Goal: Transaction & Acquisition: Purchase product/service

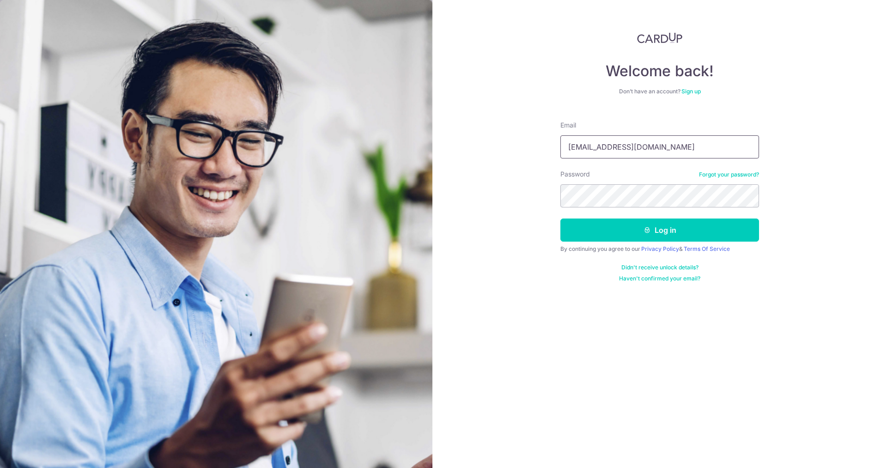
type input "[EMAIL_ADDRESS][DOMAIN_NAME]"
click at [560, 219] on button "Log in" at bounding box center [659, 230] width 199 height 23
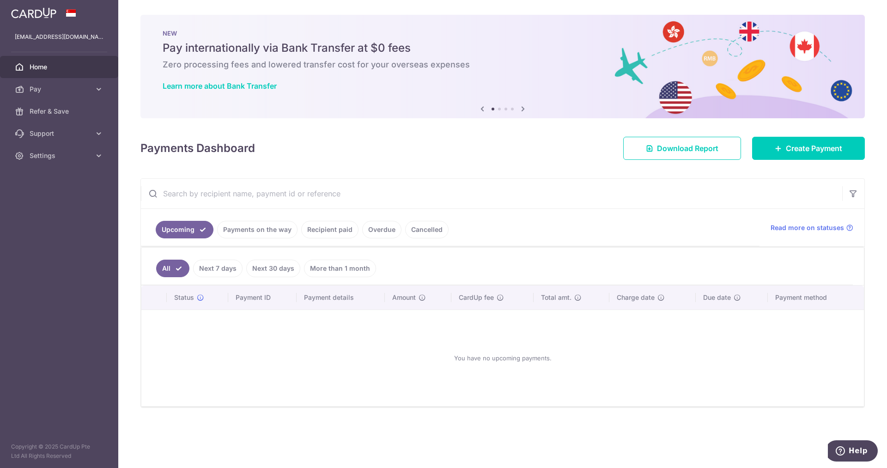
click at [331, 232] on link "Recipient paid" at bounding box center [329, 230] width 57 height 18
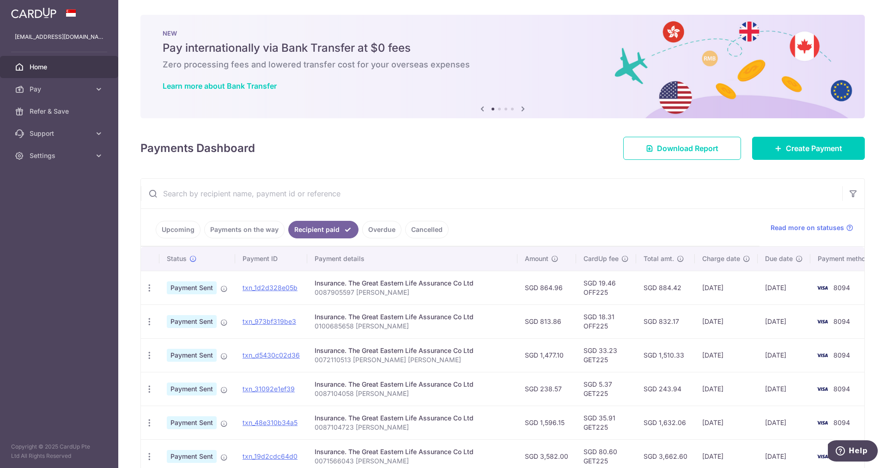
click at [203, 191] on input "text" at bounding box center [491, 194] width 701 height 30
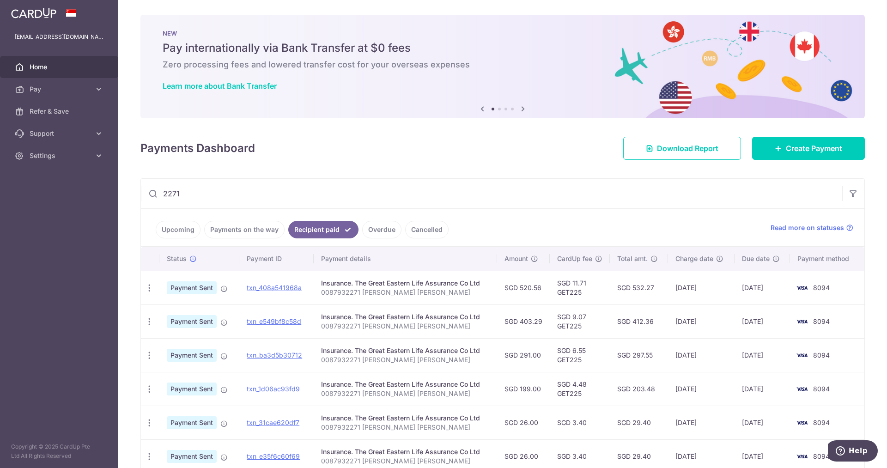
scroll to position [46, 0]
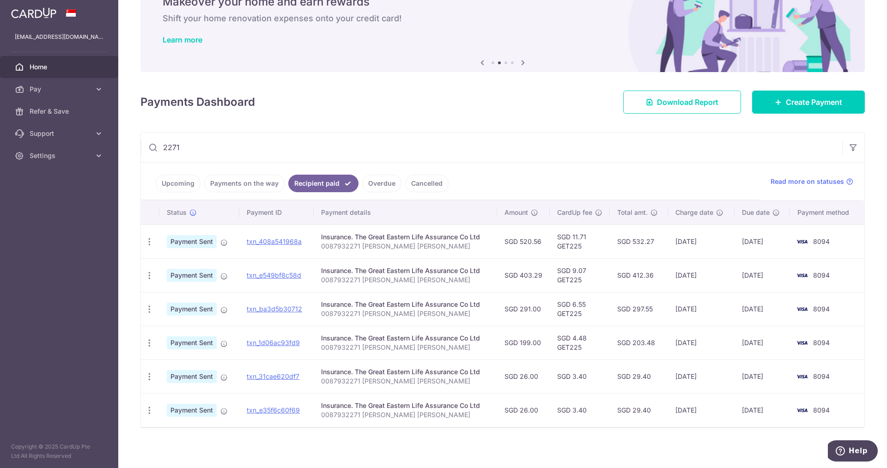
type input "2271"
drag, startPoint x: 419, startPoint y: 249, endPoint x: 317, endPoint y: 247, distance: 102.1
click at [317, 247] on td "Insurance. The Great Eastern Life Assurance Co Ltd 0087932271 Lee Nyet Ngo" at bounding box center [405, 242] width 183 height 34
copy p "0087932271 Lee Nyet Ngo"
click at [450, 233] on div "Insurance. The Great Eastern Life Assurance Co Ltd" at bounding box center [405, 236] width 169 height 9
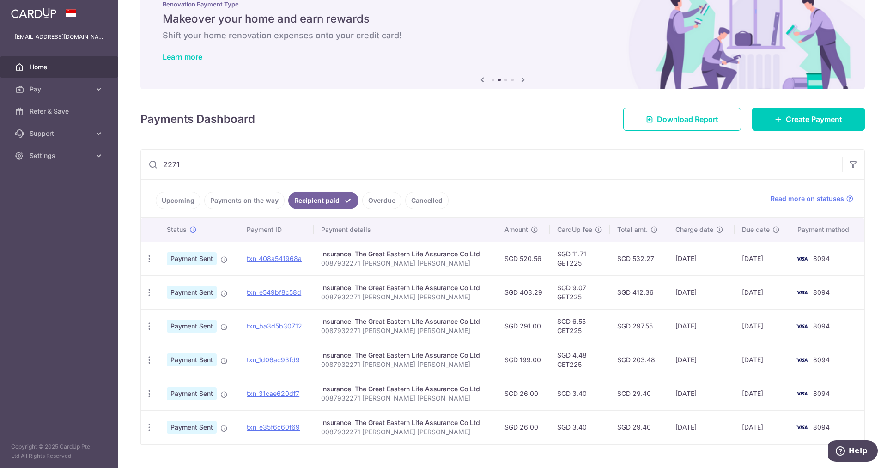
scroll to position [0, 0]
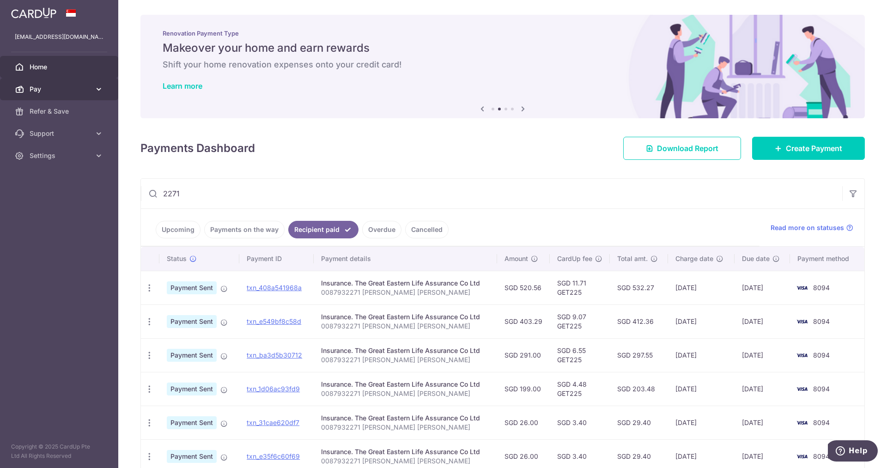
click at [56, 87] on span "Pay" at bounding box center [60, 89] width 61 height 9
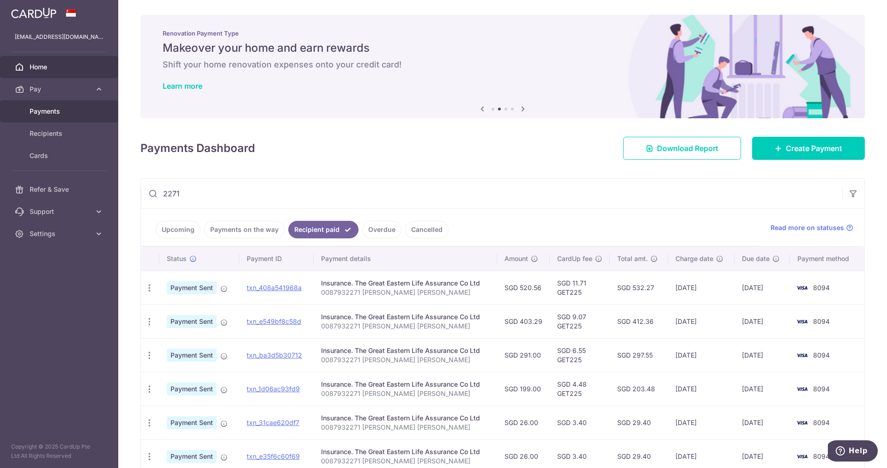
click at [47, 114] on span "Payments" at bounding box center [60, 111] width 61 height 9
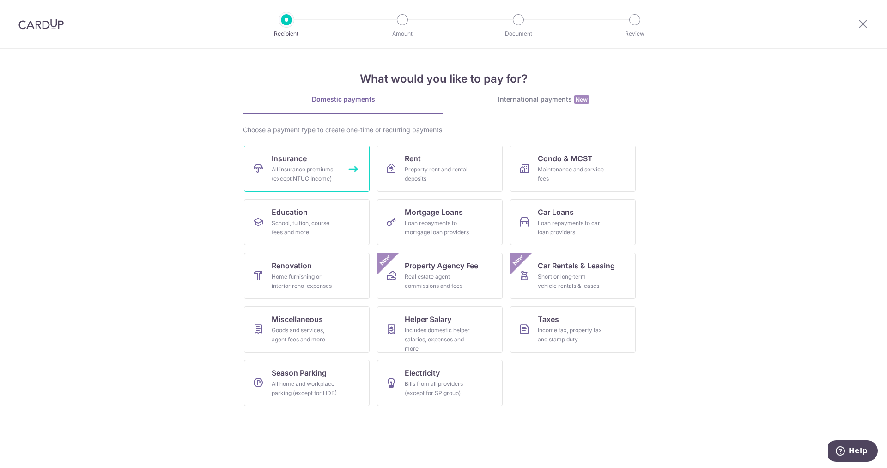
click at [311, 181] on div "All insurance premiums (except NTUC Income)" at bounding box center [305, 174] width 67 height 18
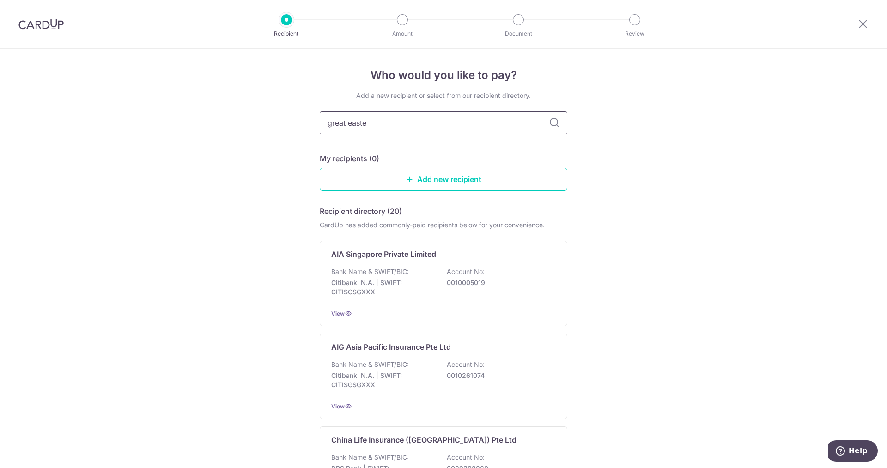
type input "great easter"
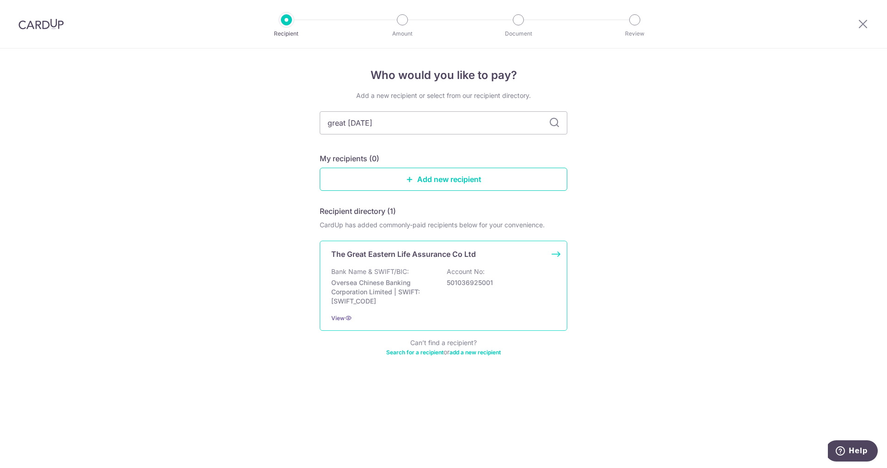
click at [455, 274] on p "Account No:" at bounding box center [466, 271] width 38 height 9
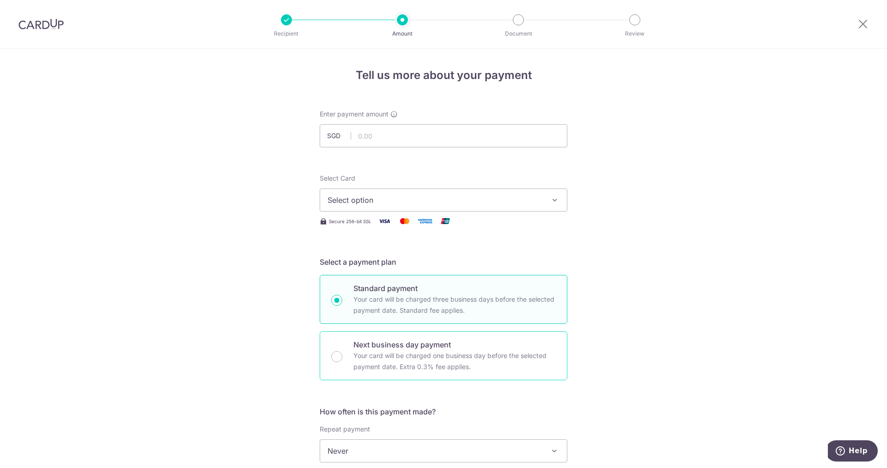
click at [376, 359] on p "Your card will be charged one business day before the selected payment date. Ex…" at bounding box center [454, 361] width 202 height 22
click at [342, 359] on input "Next business day payment Your card will be charged one business day before the…" at bounding box center [336, 356] width 11 height 11
radio input "false"
radio input "true"
click at [437, 299] on p "Your card will be charged three business days before the selected payment date.…" at bounding box center [454, 305] width 202 height 22
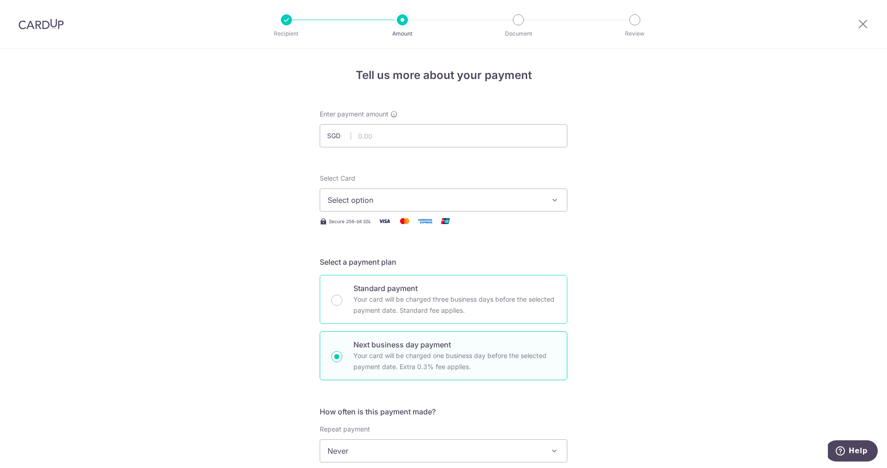
click at [342, 299] on input "Standard payment Your card will be charged three business days before the selec…" at bounding box center [336, 300] width 11 height 11
radio input "true"
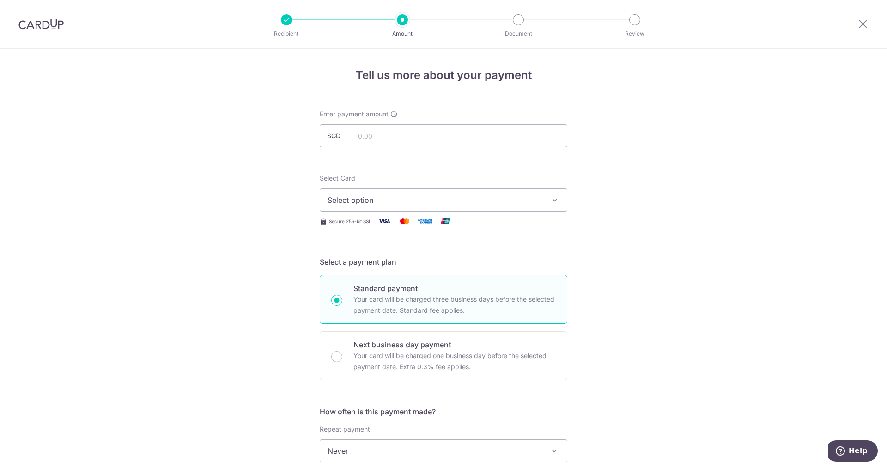
scroll to position [92, 0]
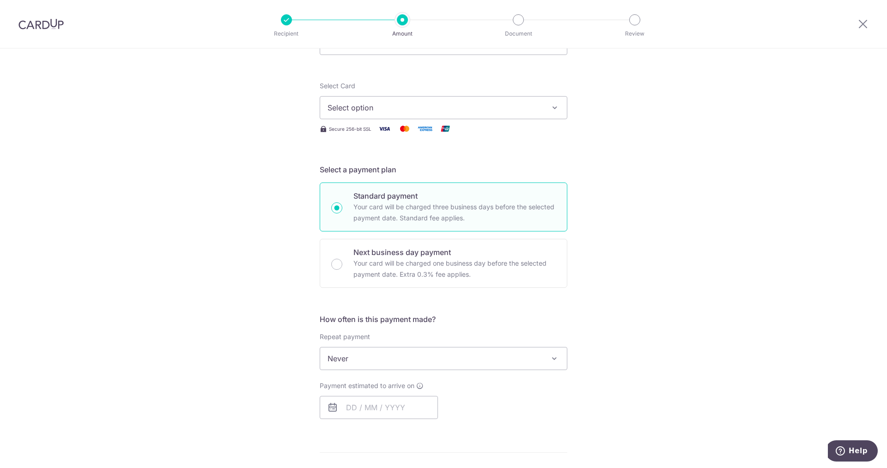
click at [476, 365] on span "Never" at bounding box center [443, 358] width 247 height 22
click at [746, 230] on div "Tell us more about your payment Enter payment amount SGD Select Card Select opt…" at bounding box center [443, 366] width 887 height 821
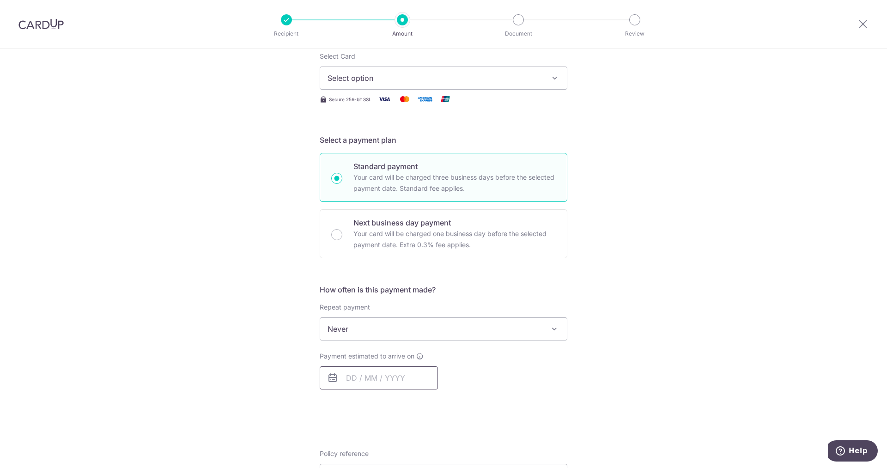
scroll to position [139, 0]
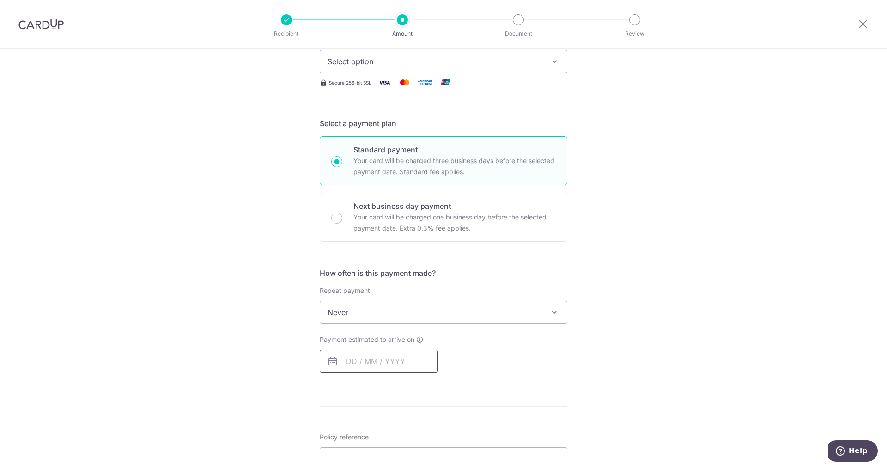
click at [386, 362] on input "text" at bounding box center [379, 361] width 118 height 23
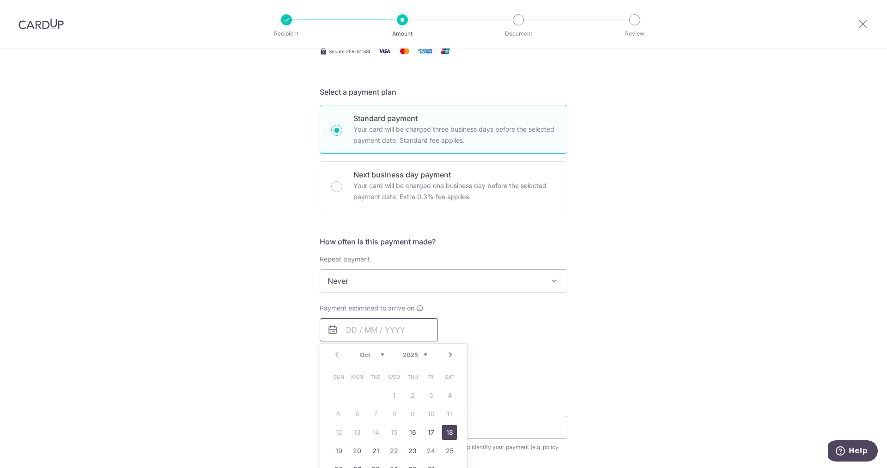
scroll to position [185, 0]
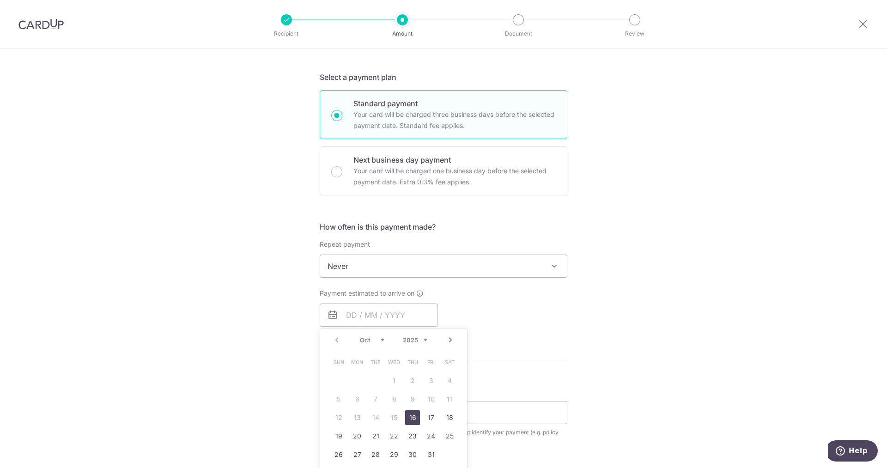
click at [415, 421] on link "16" at bounding box center [412, 417] width 15 height 15
type input "16/10/2025"
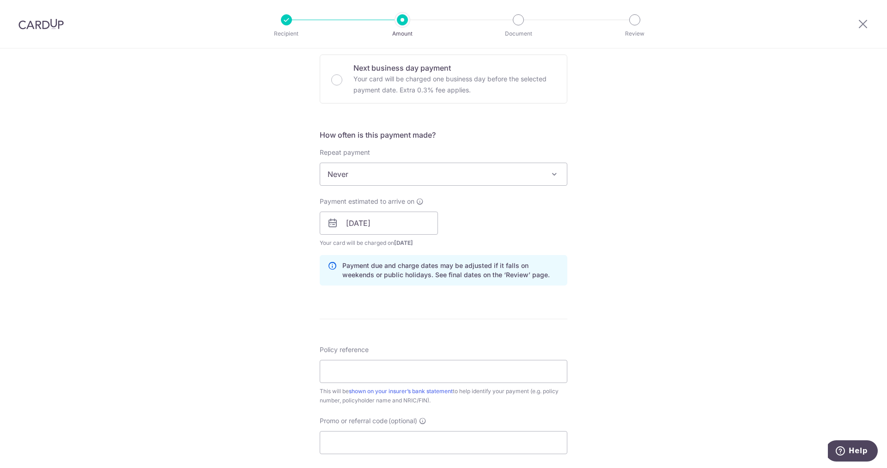
scroll to position [277, 0]
click at [408, 223] on input "16/10/2025" at bounding box center [379, 222] width 118 height 23
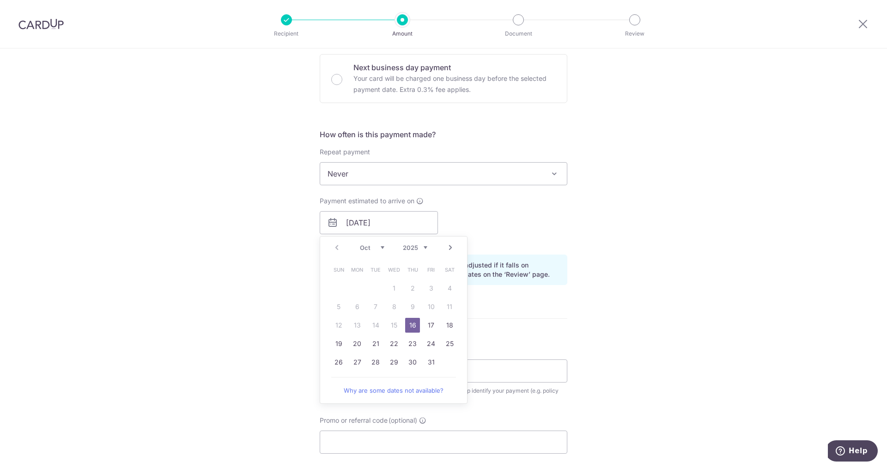
click at [398, 174] on span "Never" at bounding box center [443, 174] width 247 height 22
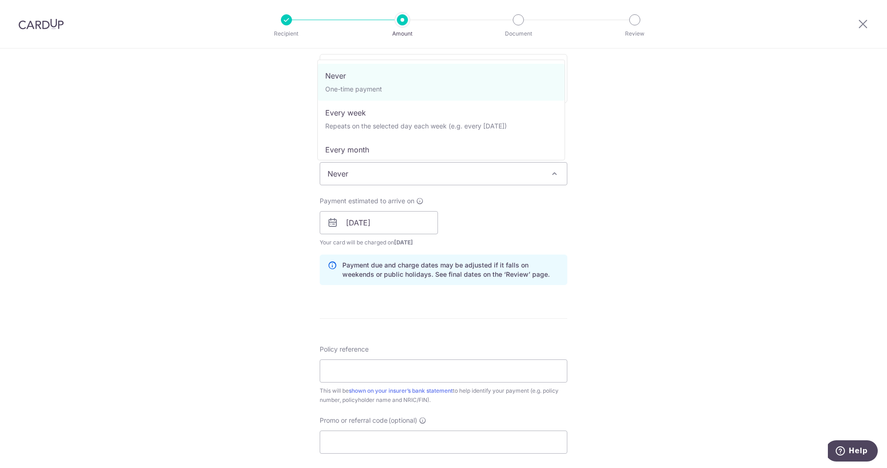
click at [745, 219] on div "Tell us more about your payment Enter payment amount SGD Select Card Select opt…" at bounding box center [443, 208] width 887 height 874
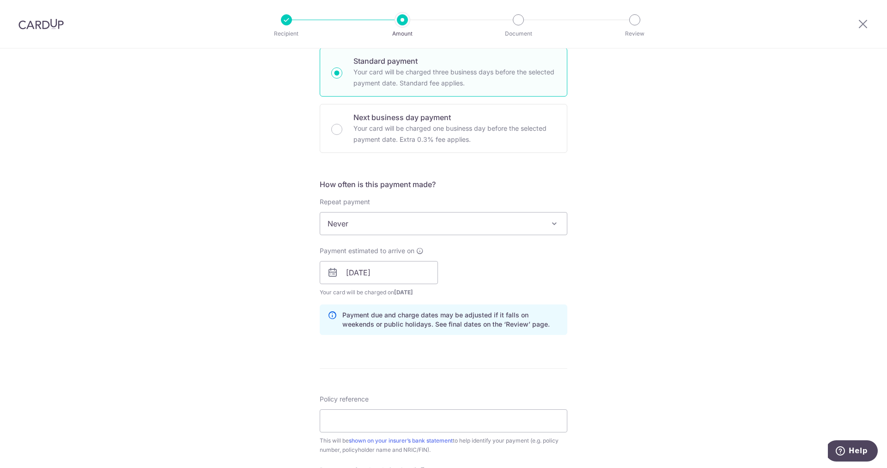
scroll to position [139, 0]
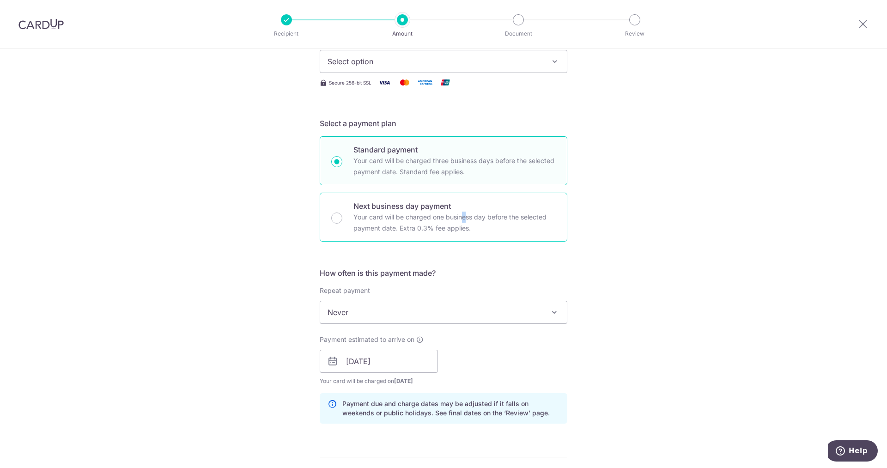
click at [420, 213] on p "Your card will be charged one business day before the selected payment date. Ex…" at bounding box center [454, 223] width 202 height 22
radio input "false"
radio input "true"
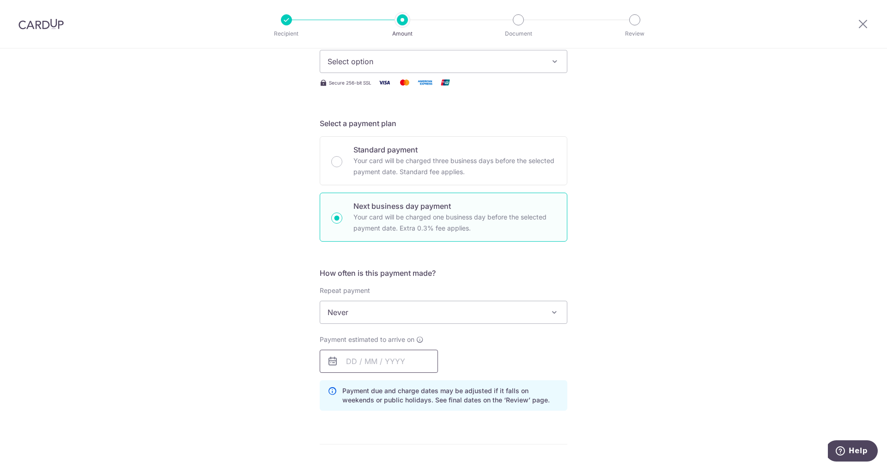
click at [402, 363] on input "text" at bounding box center [379, 361] width 118 height 23
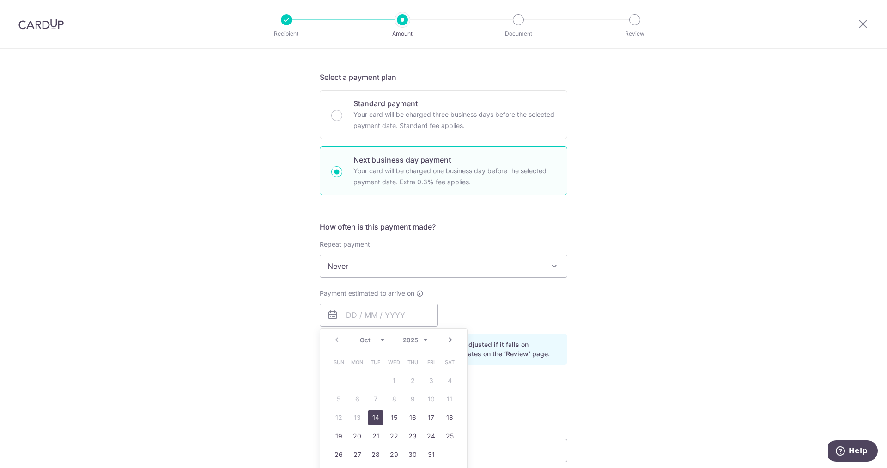
click at [376, 417] on link "14" at bounding box center [375, 417] width 15 height 15
type input "14/10/2025"
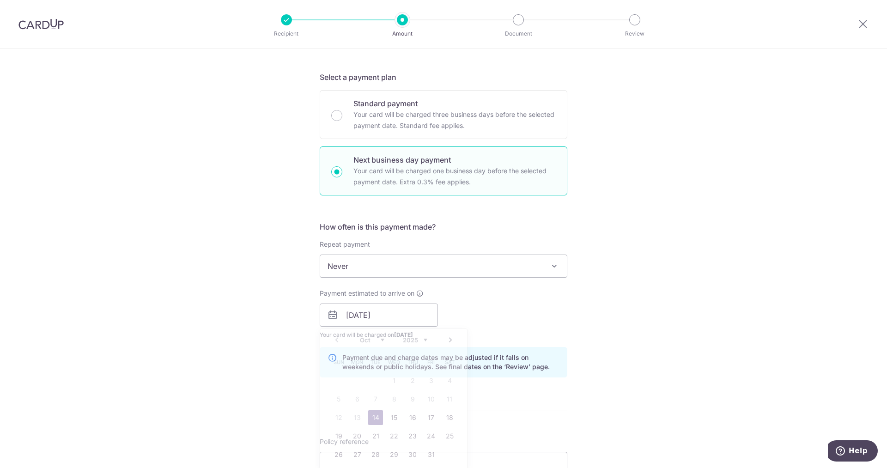
click at [726, 314] on div "Tell us more about your payment Enter payment amount SGD Select Card Select opt…" at bounding box center [443, 323] width 887 height 919
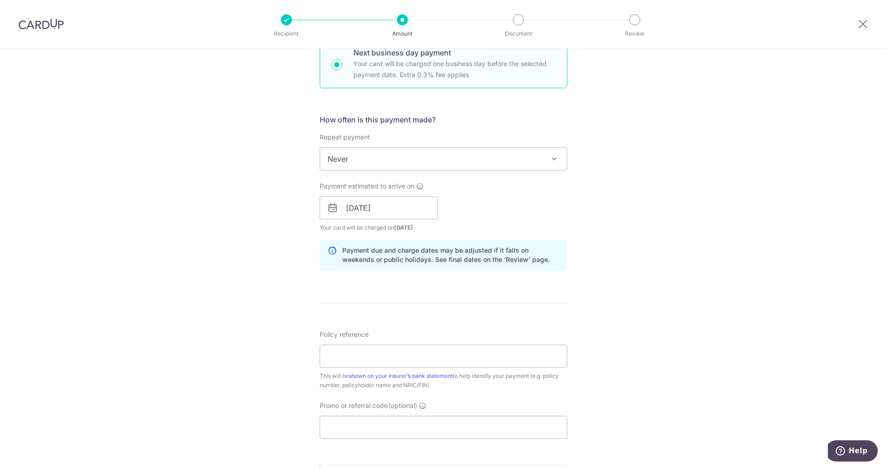
scroll to position [323, 0]
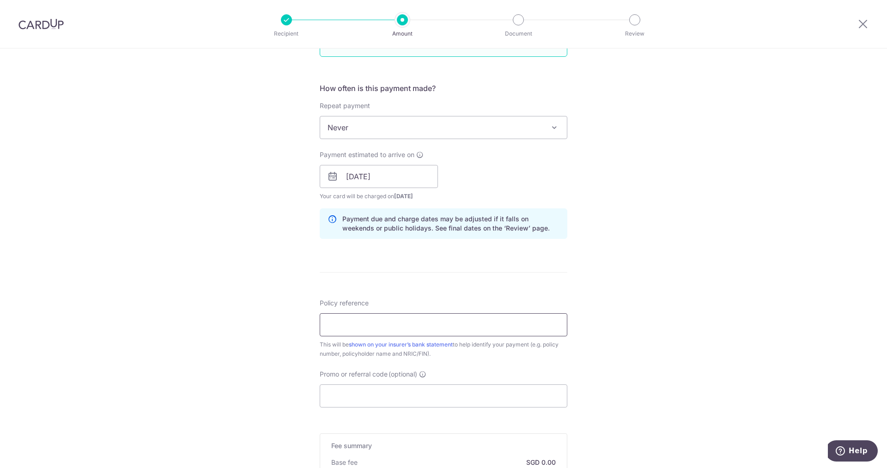
click at [455, 335] on input "Policy reference" at bounding box center [444, 324] width 248 height 23
paste input "0087932271 Lee Nyet Ngo"
type input "0087932271 Lee Nyet Ngo"
click at [449, 404] on input "Promo or referral code (optional)" at bounding box center [444, 395] width 248 height 23
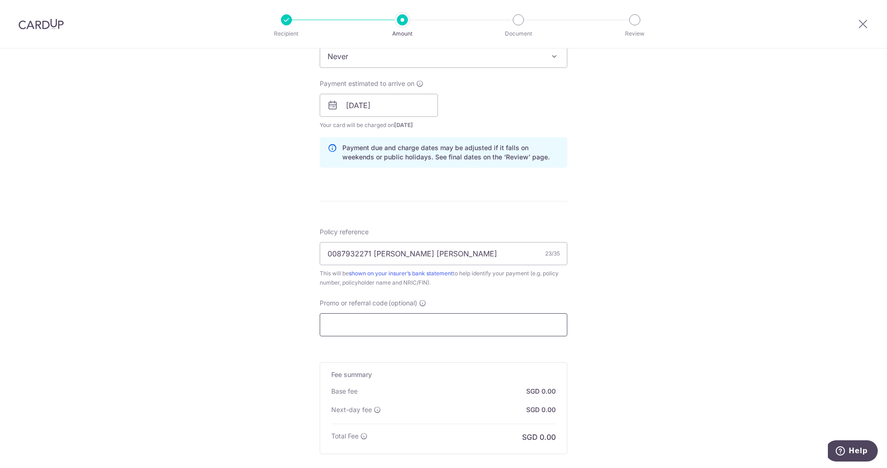
scroll to position [416, 0]
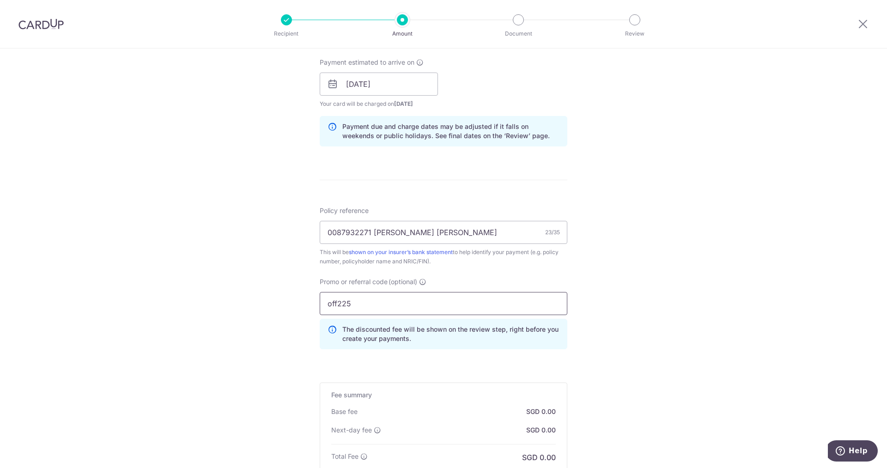
type input "off225"
click at [752, 278] on div "Tell us more about your payment Enter payment amount SGD Select Card Select opt…" at bounding box center [443, 113] width 887 height 960
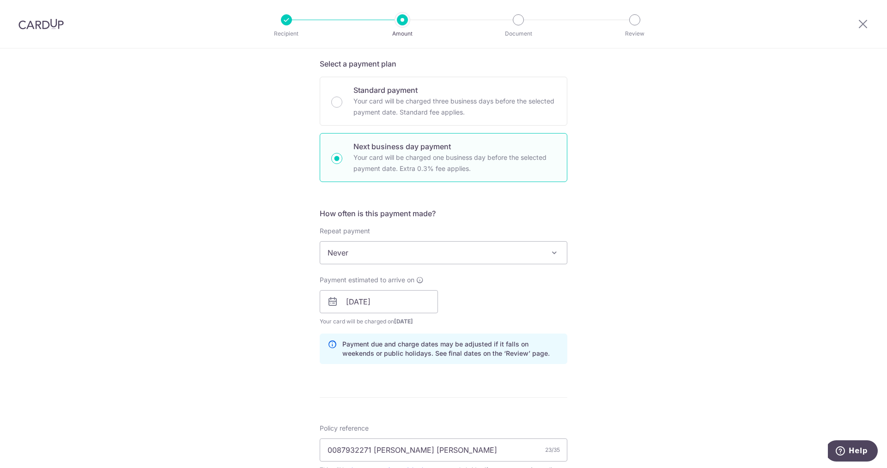
scroll to position [125, 0]
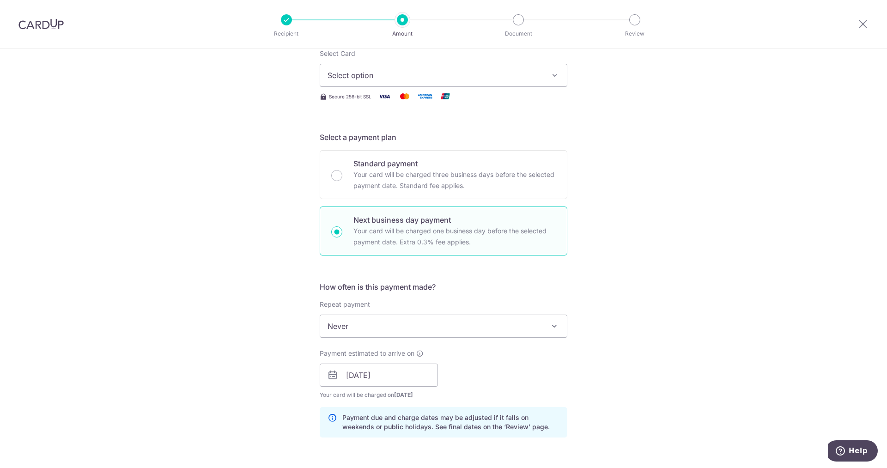
click at [459, 79] on span "Select option" at bounding box center [435, 75] width 215 height 11
click at [391, 133] on link "**** 8094" at bounding box center [443, 141] width 247 height 22
click at [770, 138] on div "Tell us more about your payment Enter payment amount SGD Select Card **** 8094 …" at bounding box center [443, 404] width 887 height 960
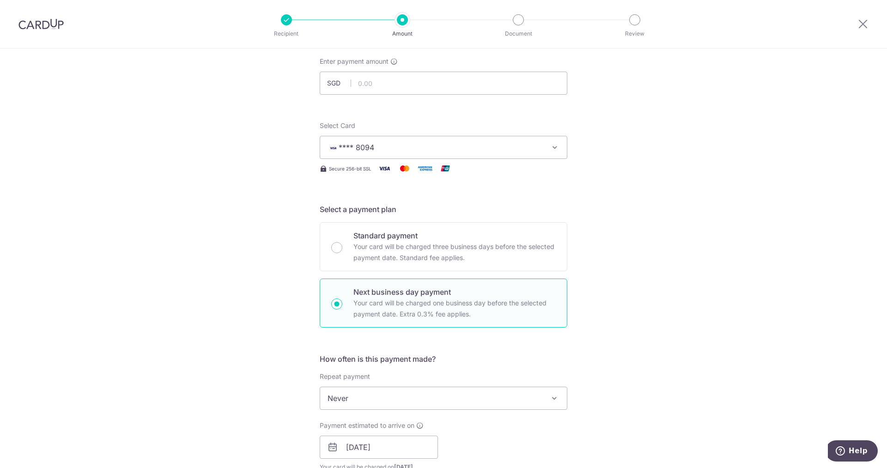
scroll to position [0, 0]
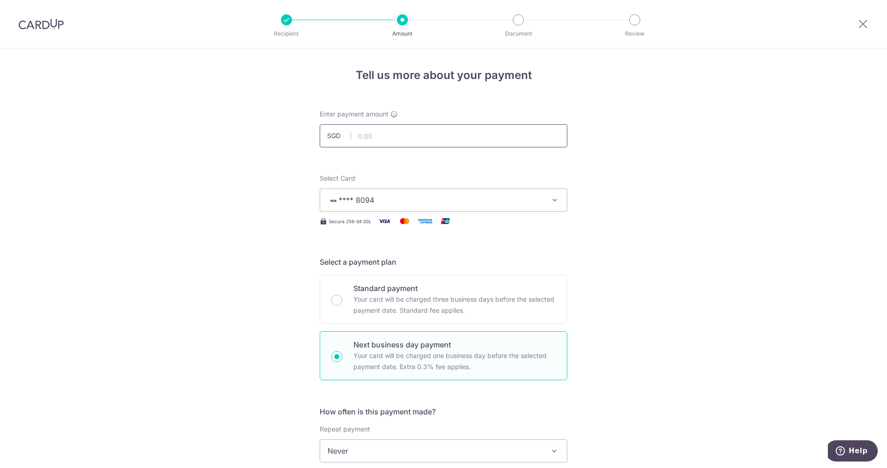
click at [466, 142] on input "text" at bounding box center [444, 135] width 248 height 23
type input "624.46"
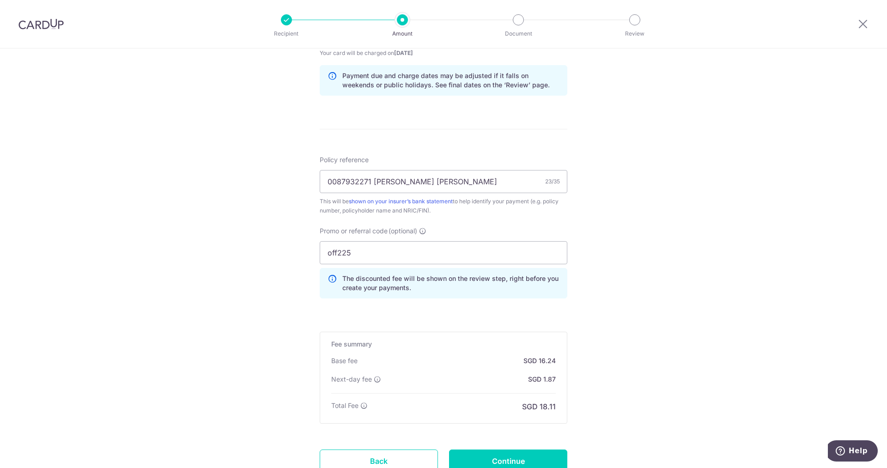
scroll to position [541, 0]
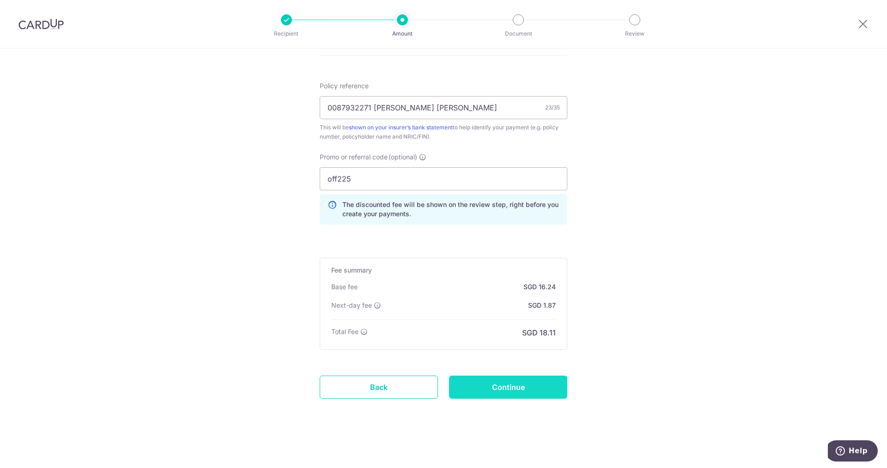
click at [548, 393] on input "Continue" at bounding box center [508, 387] width 118 height 23
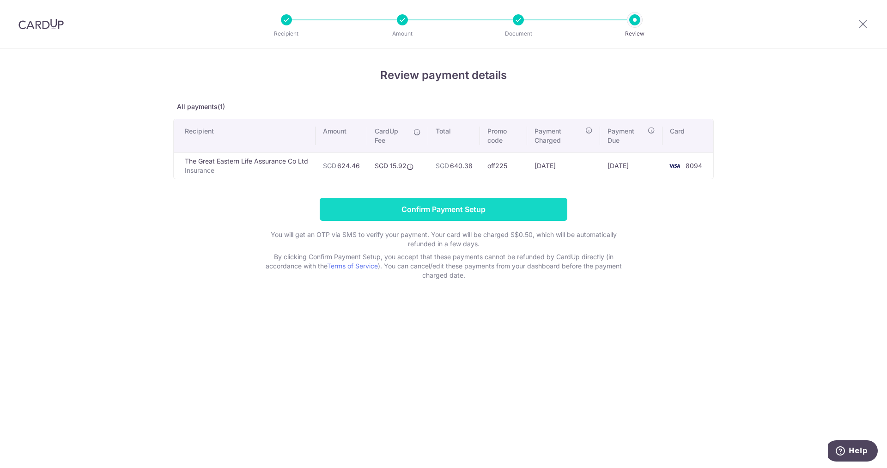
click at [467, 216] on input "Confirm Payment Setup" at bounding box center [444, 209] width 248 height 23
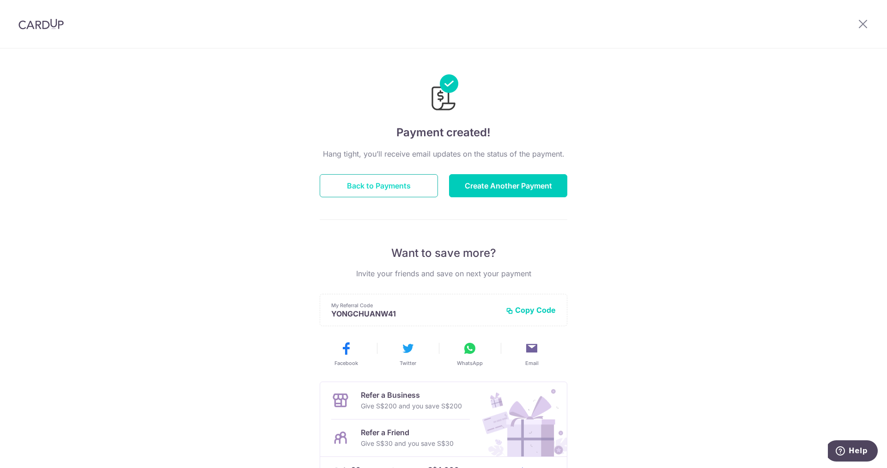
click at [369, 187] on button "Back to Payments" at bounding box center [379, 185] width 118 height 23
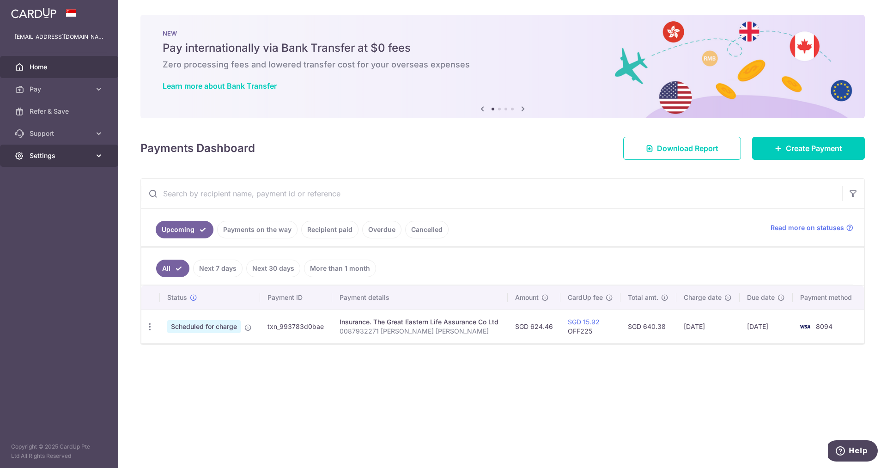
click at [89, 158] on span "Settings" at bounding box center [60, 155] width 61 height 9
click at [50, 203] on span "Logout" at bounding box center [60, 199] width 61 height 9
